Goal: Entertainment & Leisure: Consume media (video, audio)

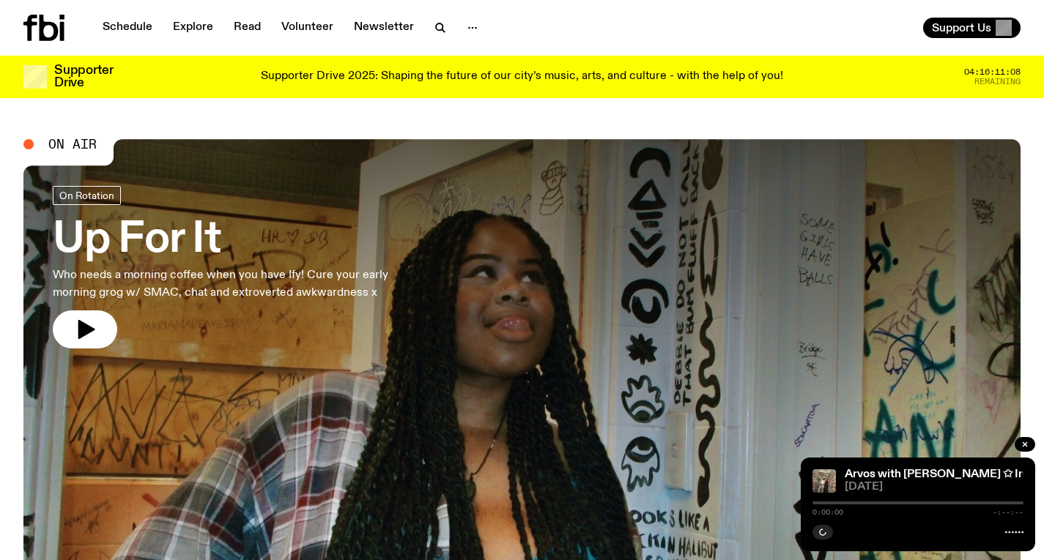
click at [465, 205] on div at bounding box center [521, 326] width 997 height 374
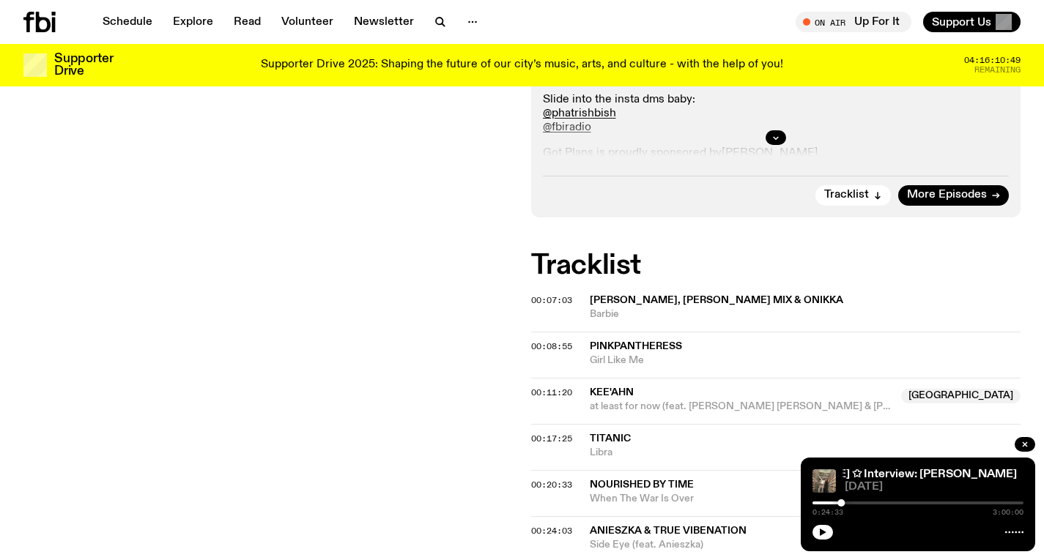
scroll to position [345, 0]
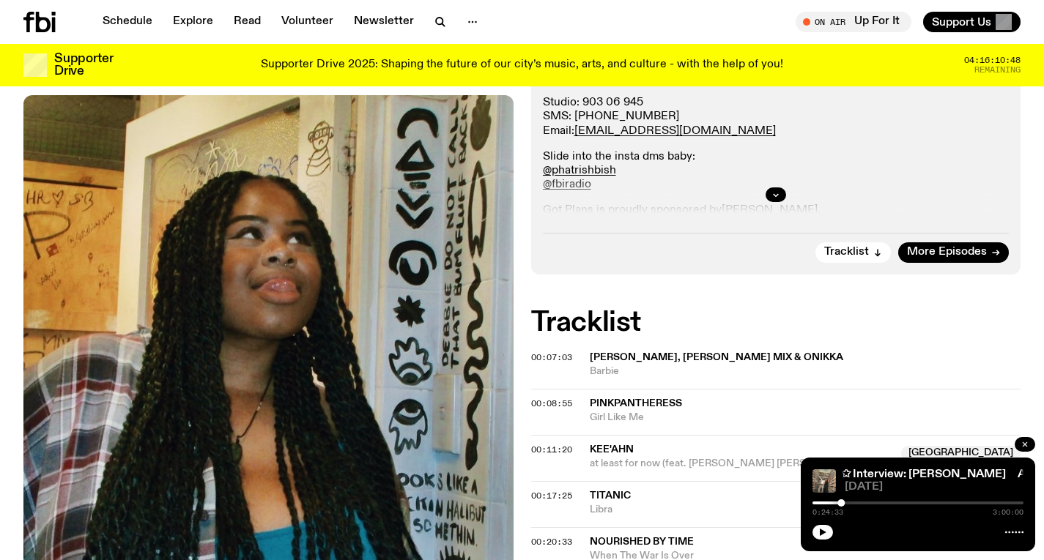
click at [1023, 444] on icon "button" at bounding box center [1024, 444] width 9 height 9
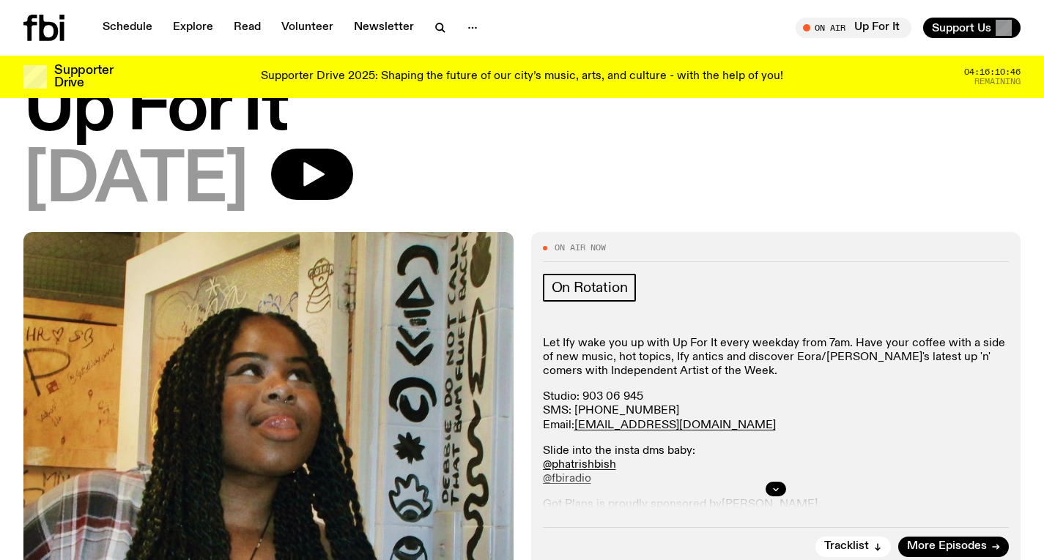
scroll to position [0, 0]
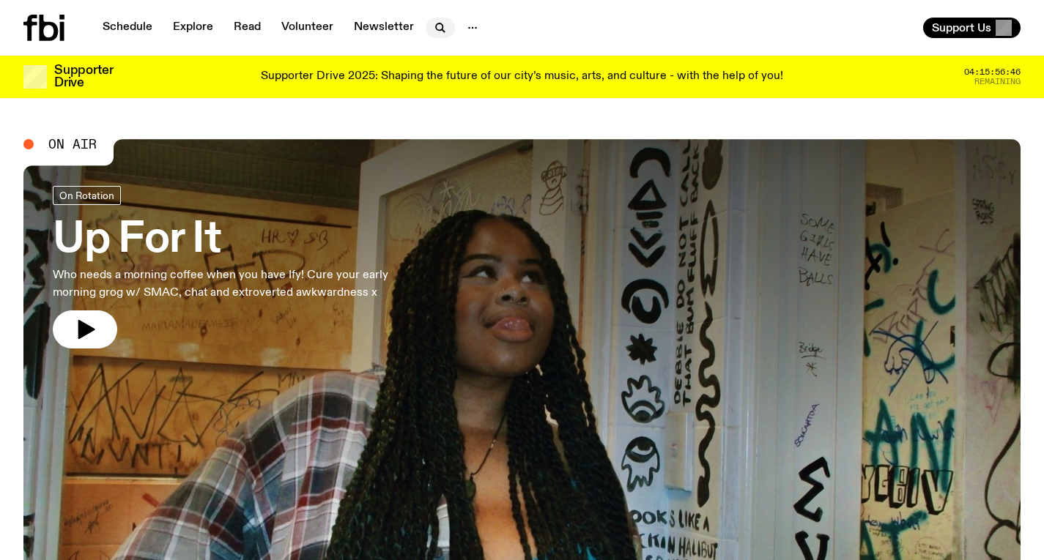
click at [439, 19] on icon "button" at bounding box center [440, 28] width 18 height 18
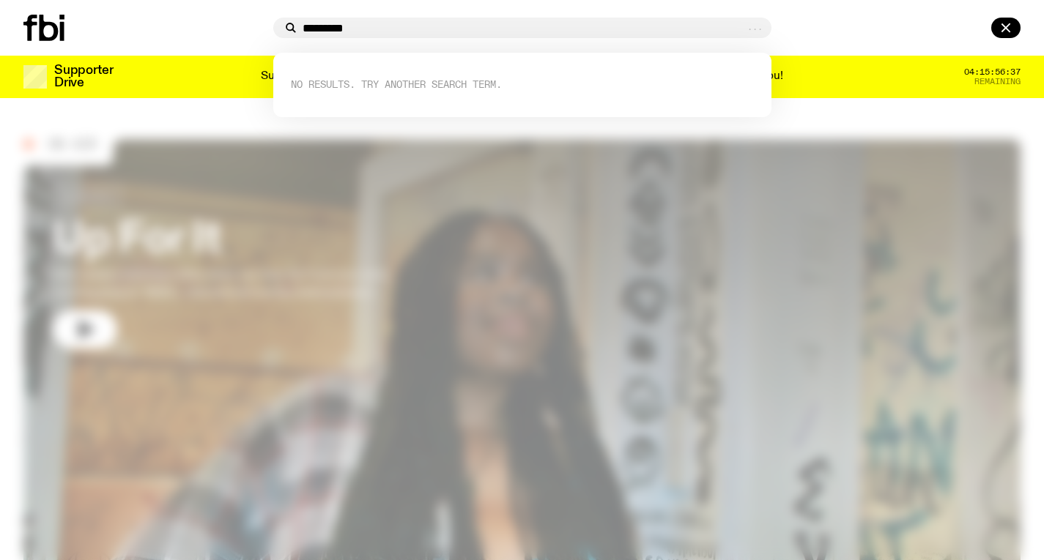
type input "**********"
